Goal: Task Accomplishment & Management: Complete application form

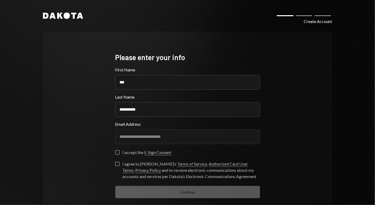
click at [118, 152] on label "I accept the E-Sign Consent" at bounding box center [143, 153] width 56 height 5
click at [118, 152] on button "I accept the E-Sign Consent" at bounding box center [117, 153] width 4 height 4
click at [115, 163] on button "I agree to [PERSON_NAME]’s Terms of Service , Authorized Card User Terms , Priv…" at bounding box center [117, 164] width 4 height 4
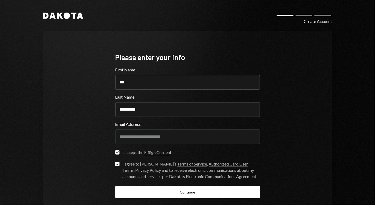
drag, startPoint x: 147, startPoint y: 111, endPoint x: 55, endPoint y: 101, distance: 92.3
click at [57, 101] on div "**********" at bounding box center [187, 125] width 289 height 188
type input "*"
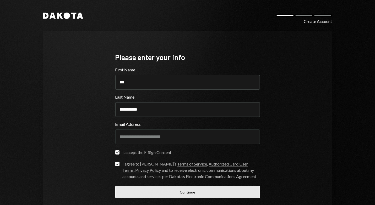
type input "**********"
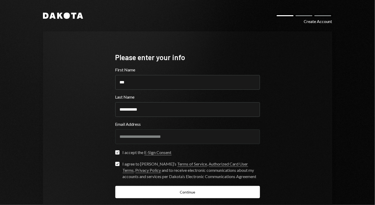
click at [149, 190] on button "Continue" at bounding box center [187, 192] width 145 height 12
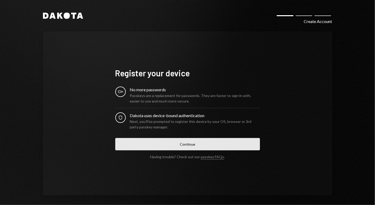
click at [200, 144] on button "Continue" at bounding box center [187, 144] width 145 height 12
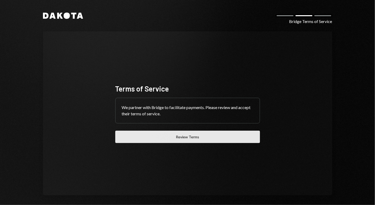
click at [204, 137] on button "Review Terms" at bounding box center [187, 137] width 145 height 12
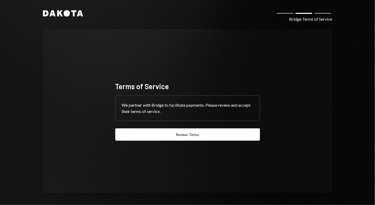
scroll to position [3, 0]
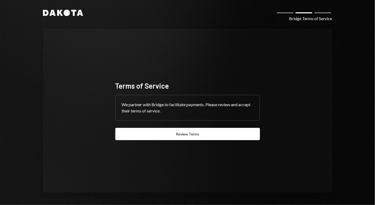
click at [171, 107] on div "We partner with Bridge to facilitate payments. Please review and accept their t…" at bounding box center [188, 107] width 144 height 25
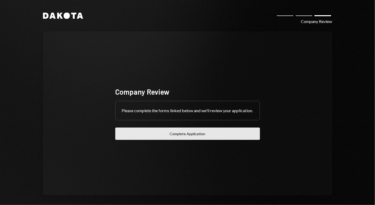
click at [184, 139] on button "Complete Application" at bounding box center [187, 134] width 145 height 12
